Goal: Task Accomplishment & Management: Use online tool/utility

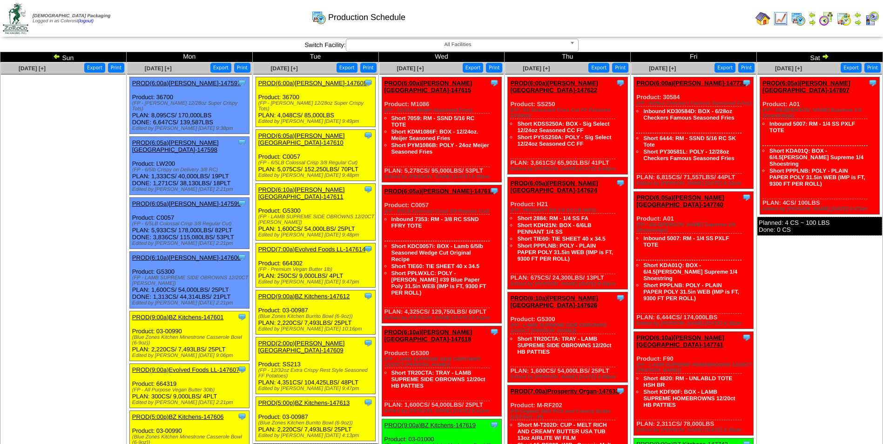
click at [58, 57] on img at bounding box center [56, 56] width 7 height 7
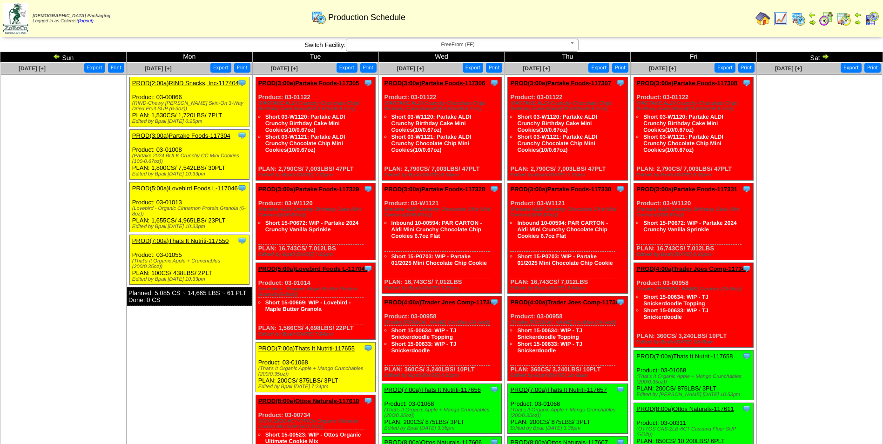
click at [54, 55] on img at bounding box center [56, 56] width 7 height 7
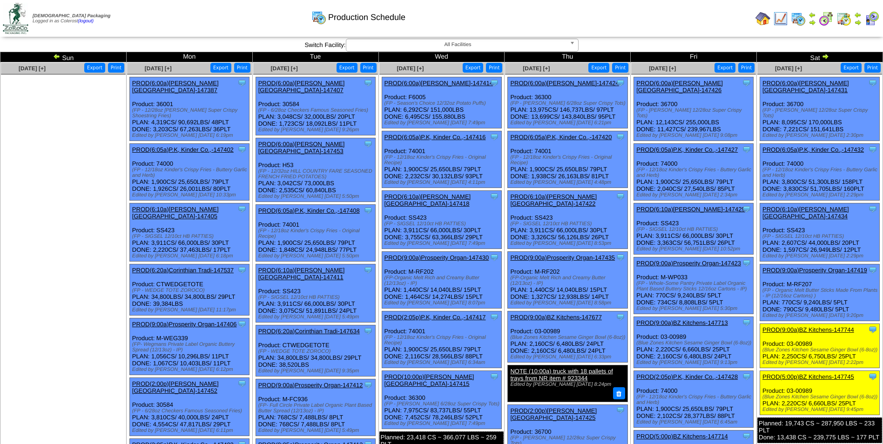
click at [473, 68] on button "Export" at bounding box center [473, 68] width 21 height 10
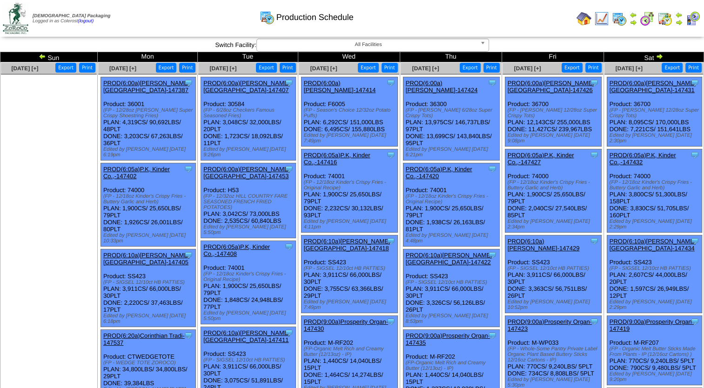
click at [472, 69] on button "Export" at bounding box center [470, 68] width 21 height 10
click at [572, 70] on button "Export" at bounding box center [572, 68] width 21 height 10
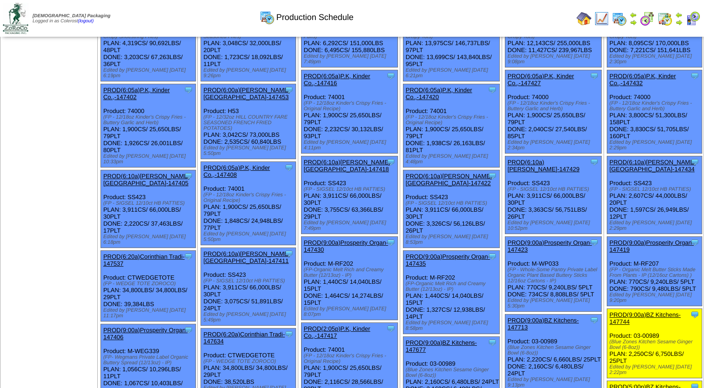
scroll to position [93, 0]
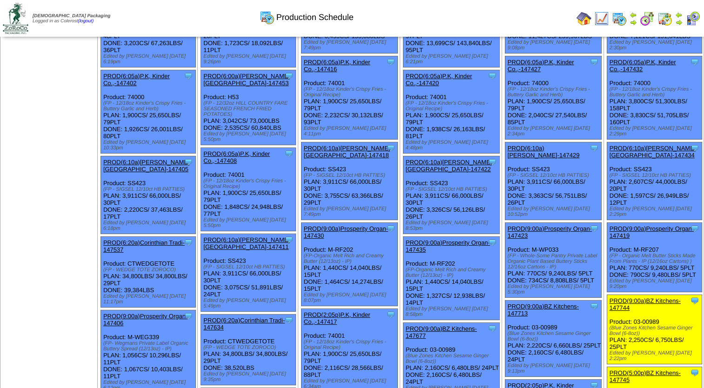
click at [543, 145] on link "PROD(6:10a)Lamb-Weston-147429" at bounding box center [544, 152] width 72 height 14
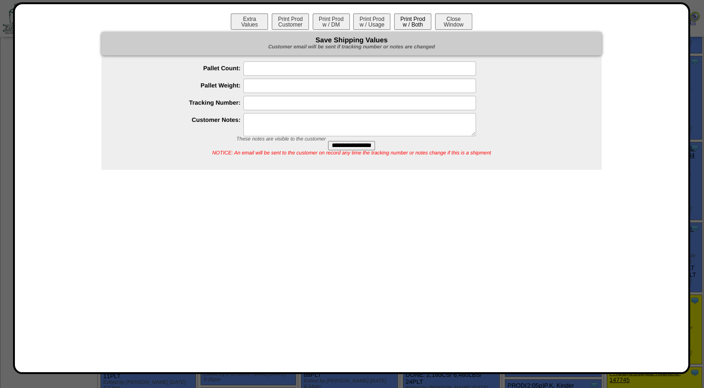
click at [415, 15] on button "Print Prod w / Both" at bounding box center [412, 22] width 37 height 16
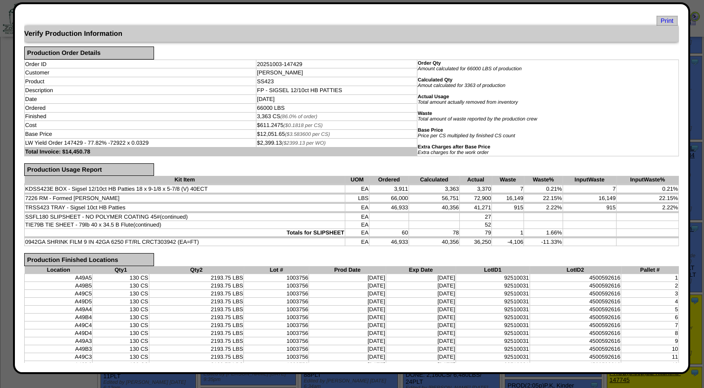
scroll to position [0, 0]
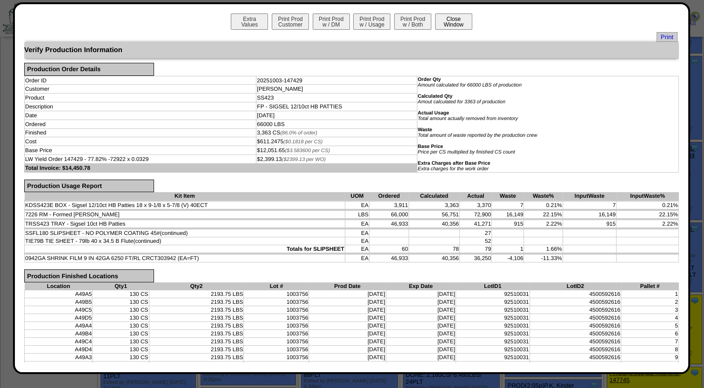
click at [462, 25] on button "Close Window" at bounding box center [453, 22] width 37 height 16
